Goal: Find specific page/section: Find specific page/section

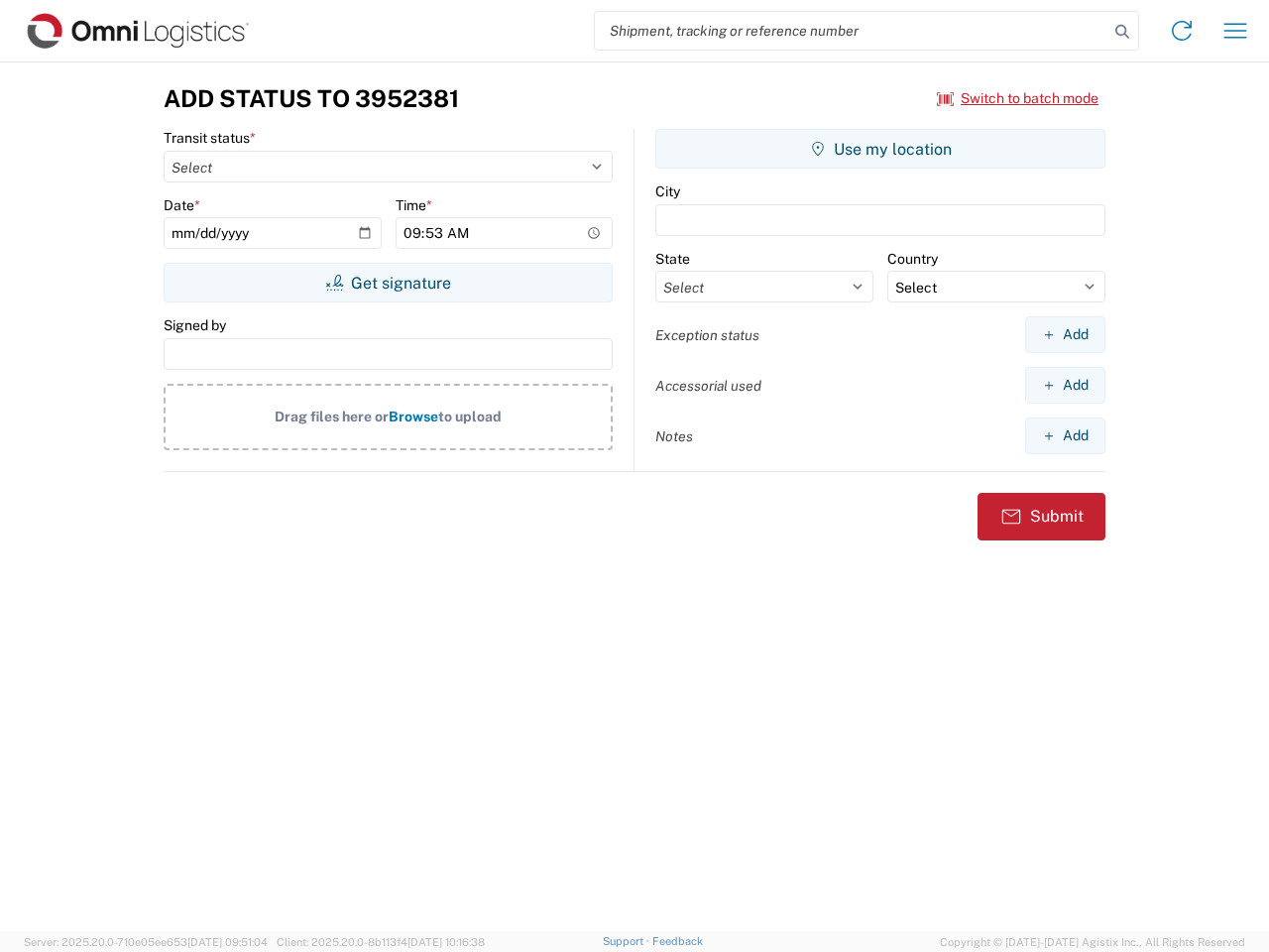
click at [852, 31] on input "search" at bounding box center [851, 31] width 513 height 38
click at [1122, 32] on icon at bounding box center [1122, 32] width 28 height 28
click at [1182, 31] on icon at bounding box center [1182, 31] width 32 height 32
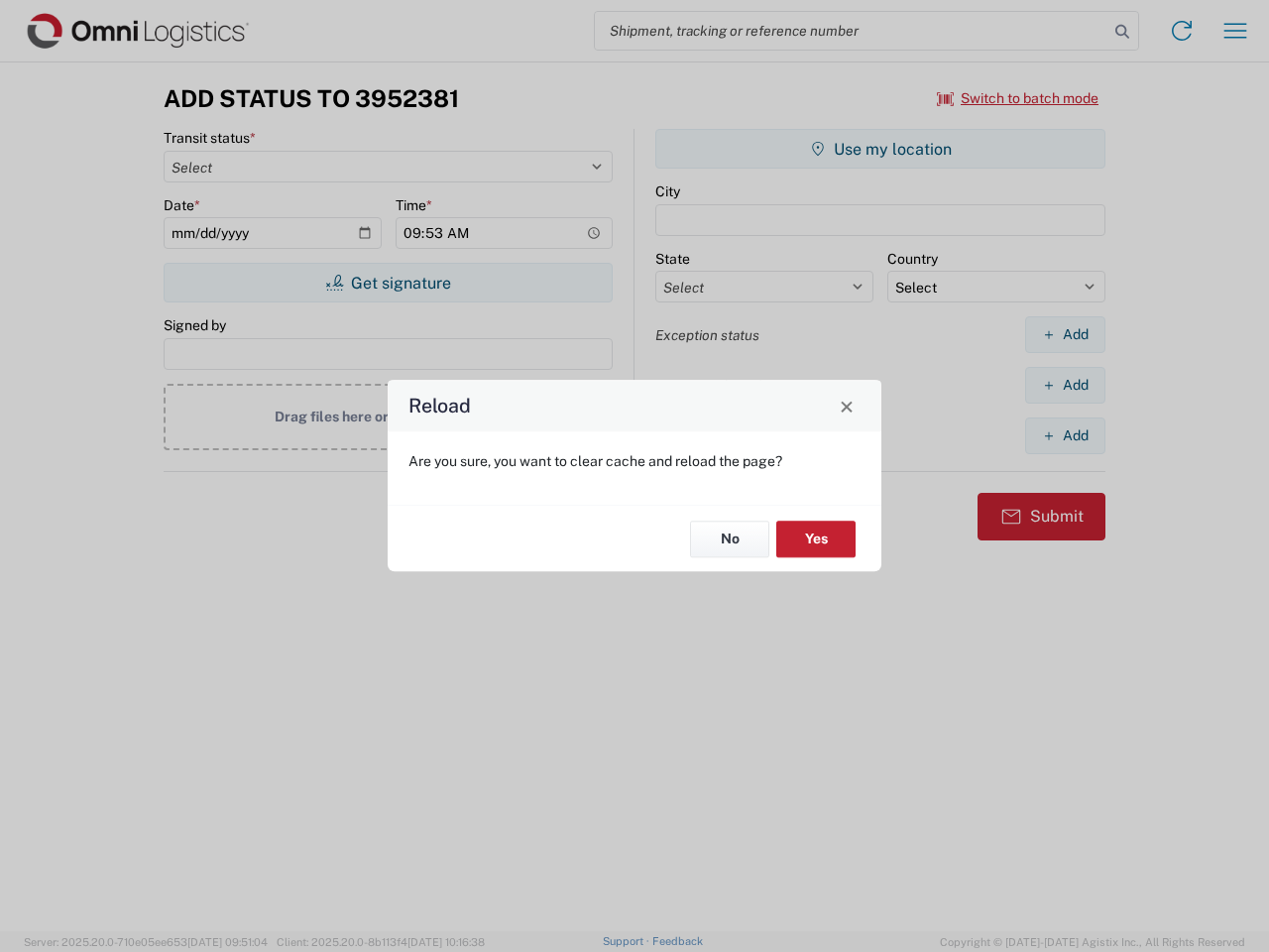
click at [1235, 31] on div "Reload Are you sure, you want to clear cache and reload the page? No Yes" at bounding box center [634, 476] width 1269 height 952
click at [1019, 98] on div "Reload Are you sure, you want to clear cache and reload the page? No Yes" at bounding box center [634, 476] width 1269 height 952
click at [387, 283] on div "Reload Are you sure, you want to clear cache and reload the page? No Yes" at bounding box center [634, 476] width 1269 height 952
click at [881, 149] on div "Reload Are you sure, you want to clear cache and reload the page? No Yes" at bounding box center [634, 476] width 1269 height 952
click at [1065, 335] on div "Reload Are you sure, you want to clear cache and reload the page? No Yes" at bounding box center [634, 476] width 1269 height 952
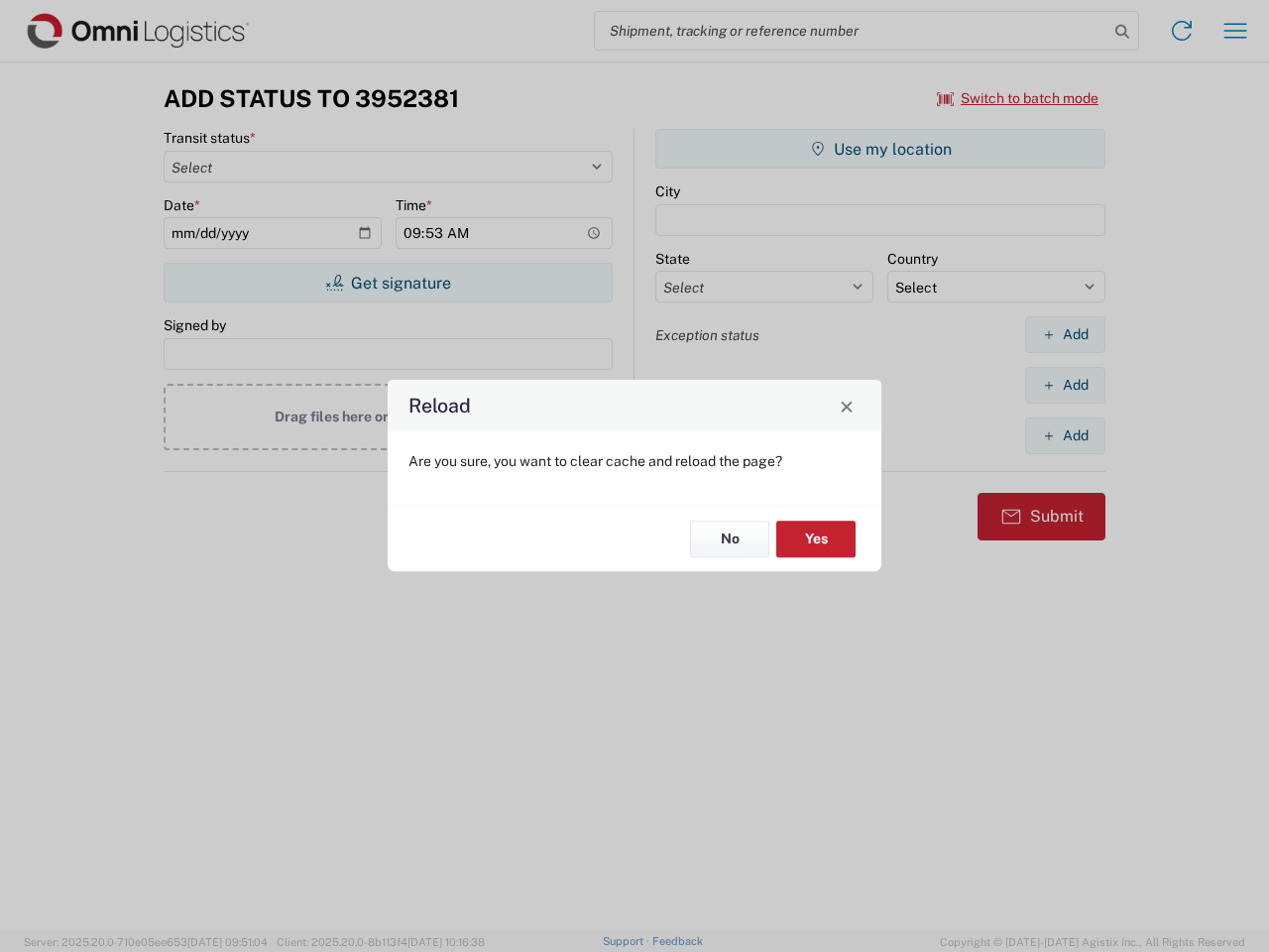
click at [1065, 384] on div "Reload Are you sure, you want to clear cache and reload the page? No Yes" at bounding box center [634, 476] width 1269 height 952
click at [1065, 435] on div "Reload Are you sure, you want to clear cache and reload the page? No Yes" at bounding box center [634, 476] width 1269 height 952
